Goal: Transaction & Acquisition: Obtain resource

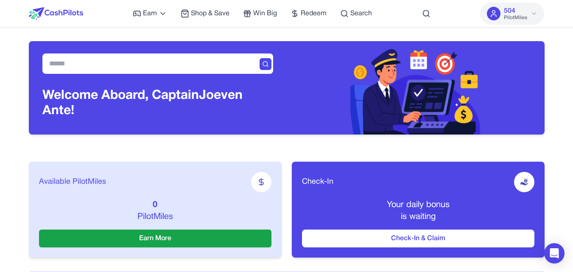
click at [536, 11] on icon at bounding box center [534, 13] width 7 height 7
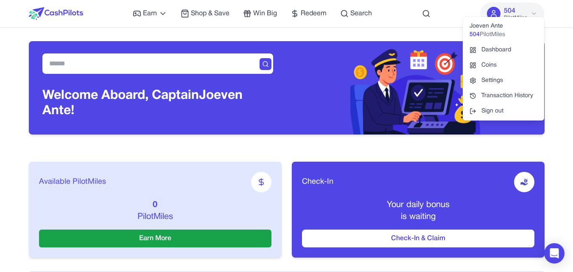
click at [534, 14] on icon at bounding box center [533, 14] width 3 height 2
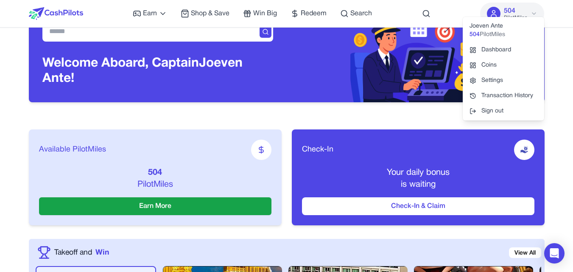
scroll to position [85, 0]
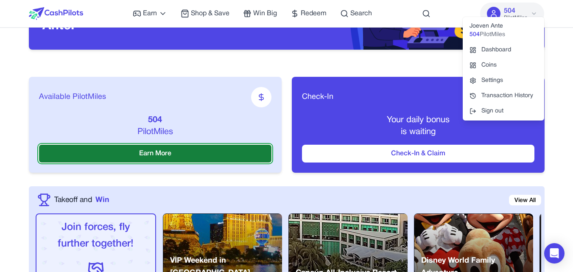
click at [159, 152] on button "Earn More" at bounding box center [155, 154] width 233 height 18
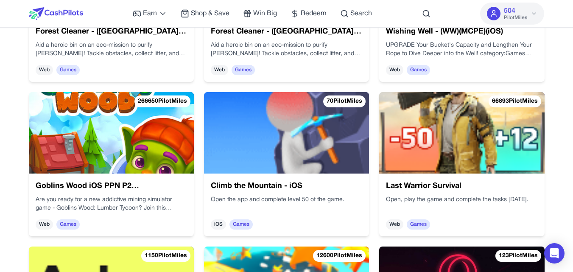
scroll to position [2249, 0]
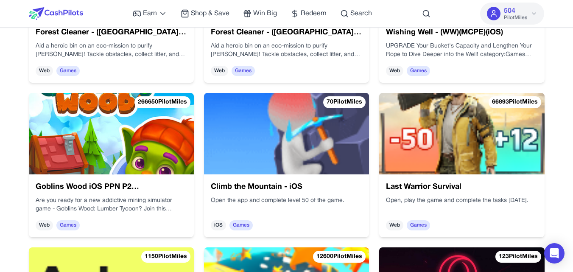
click at [88, 138] on img at bounding box center [111, 133] width 165 height 81
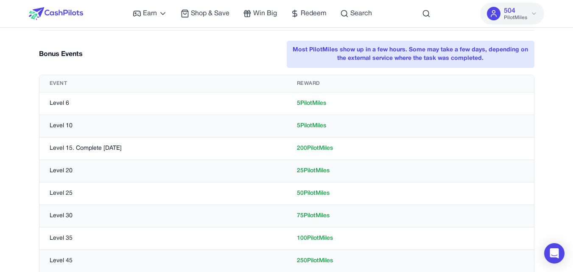
scroll to position [255, 0]
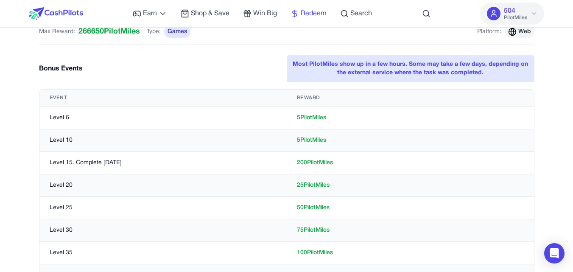
click at [304, 12] on span "Redeem" at bounding box center [314, 13] width 26 height 10
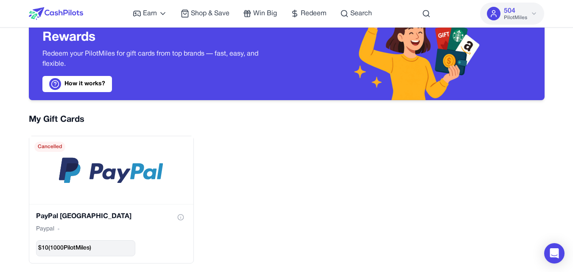
scroll to position [85, 0]
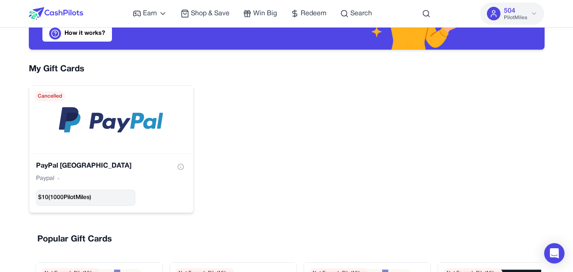
click at [59, 196] on span "$ 10 ( 1000 PilotMiles)" at bounding box center [64, 197] width 53 height 8
click at [64, 199] on span "$ 10 ( 1000 PilotMiles)" at bounding box center [64, 197] width 53 height 8
click at [178, 167] on icon "Show gift card information" at bounding box center [180, 166] width 7 height 7
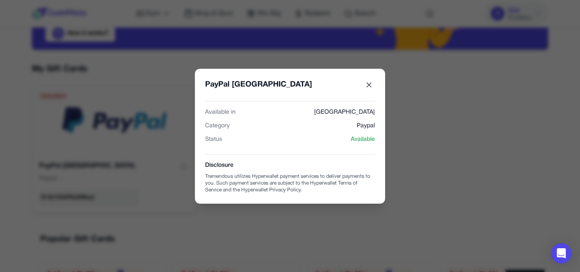
click at [369, 87] on icon "PayPal USA gift card" at bounding box center [368, 85] width 8 height 8
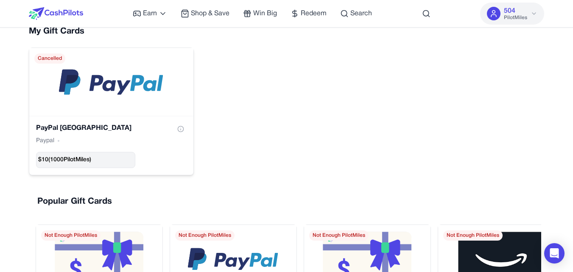
scroll to position [42, 0]
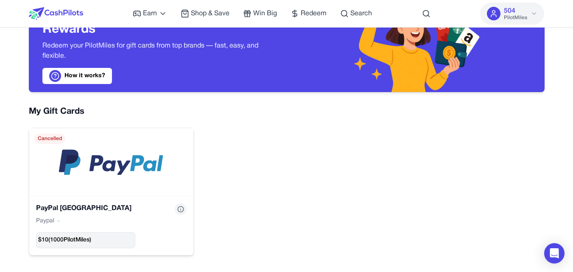
click at [181, 208] on icon "Show gift card information" at bounding box center [180, 209] width 7 height 7
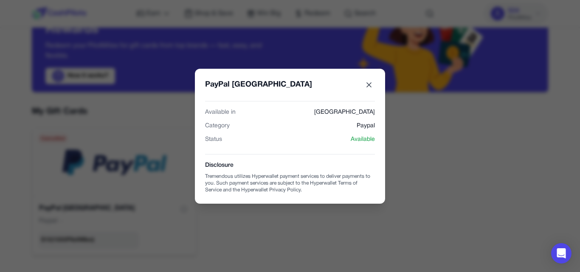
click at [366, 85] on icon "PayPal USA gift card" at bounding box center [368, 85] width 8 height 8
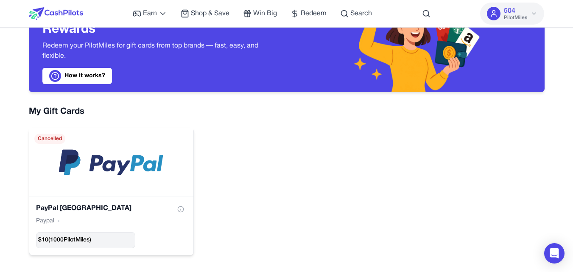
click at [42, 140] on span "Cancelled" at bounding box center [49, 139] width 31 height 10
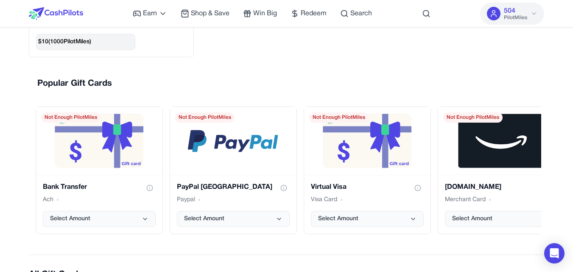
scroll to position [170, 0]
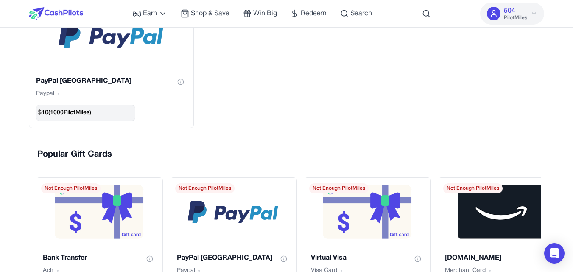
click at [536, 13] on icon at bounding box center [534, 13] width 7 height 7
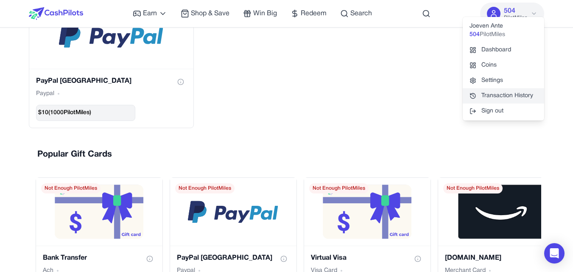
click at [493, 97] on link "Transaction History" at bounding box center [503, 95] width 81 height 15
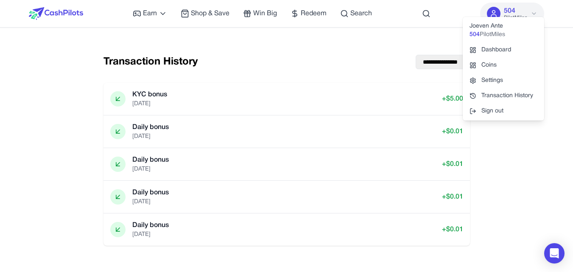
click at [535, 13] on icon at bounding box center [534, 13] width 7 height 7
click at [315, 14] on span "Redeem" at bounding box center [314, 13] width 26 height 10
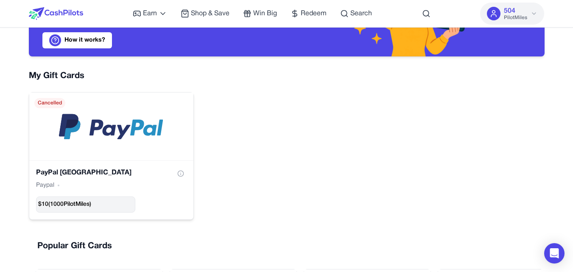
scroll to position [85, 0]
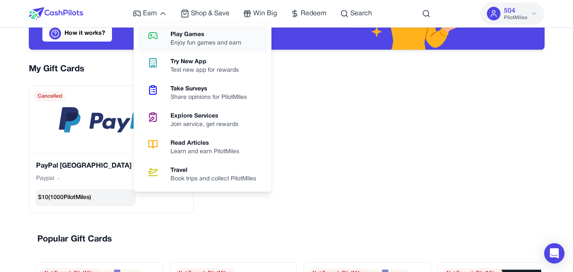
click at [188, 41] on div "Enjoy fun games and earn" at bounding box center [210, 43] width 78 height 8
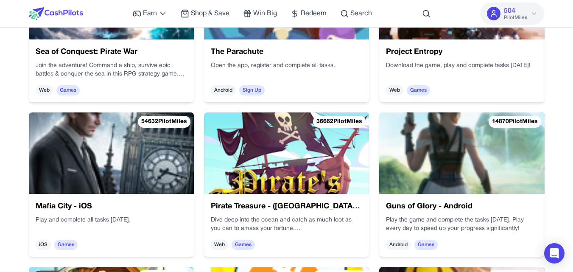
scroll to position [424, 0]
